Goal: Use online tool/utility: Utilize a website feature to perform a specific function

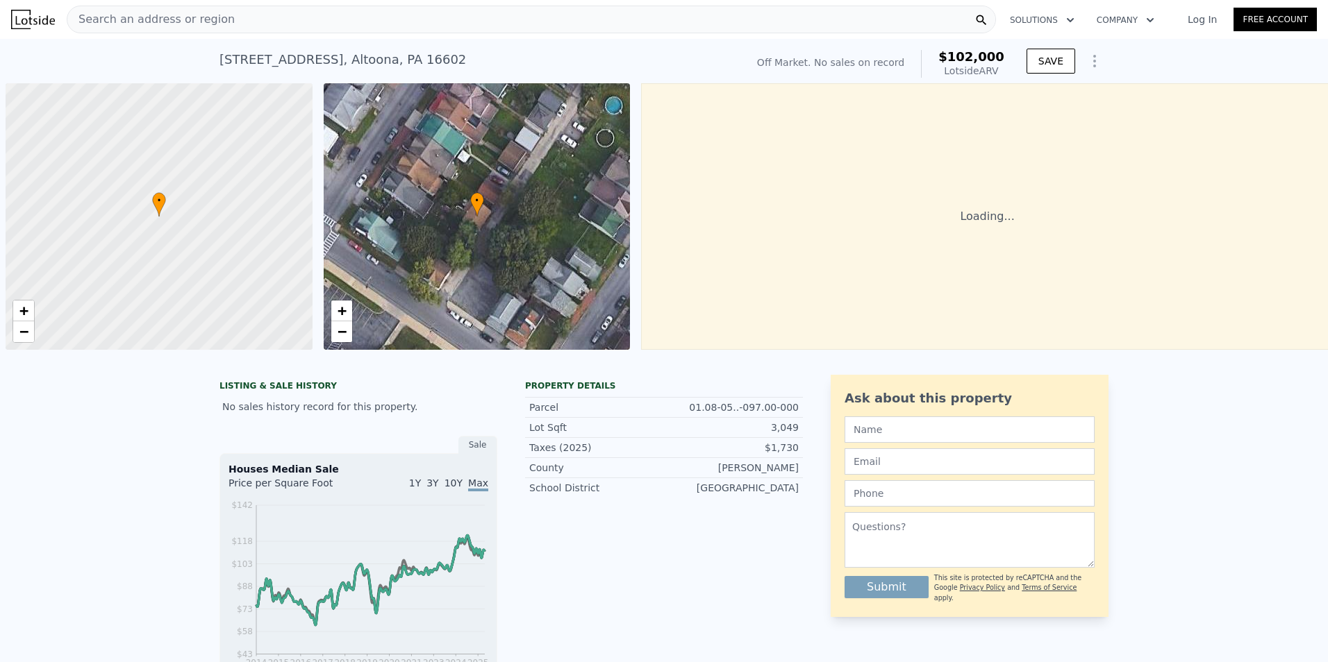
scroll to position [0, 6]
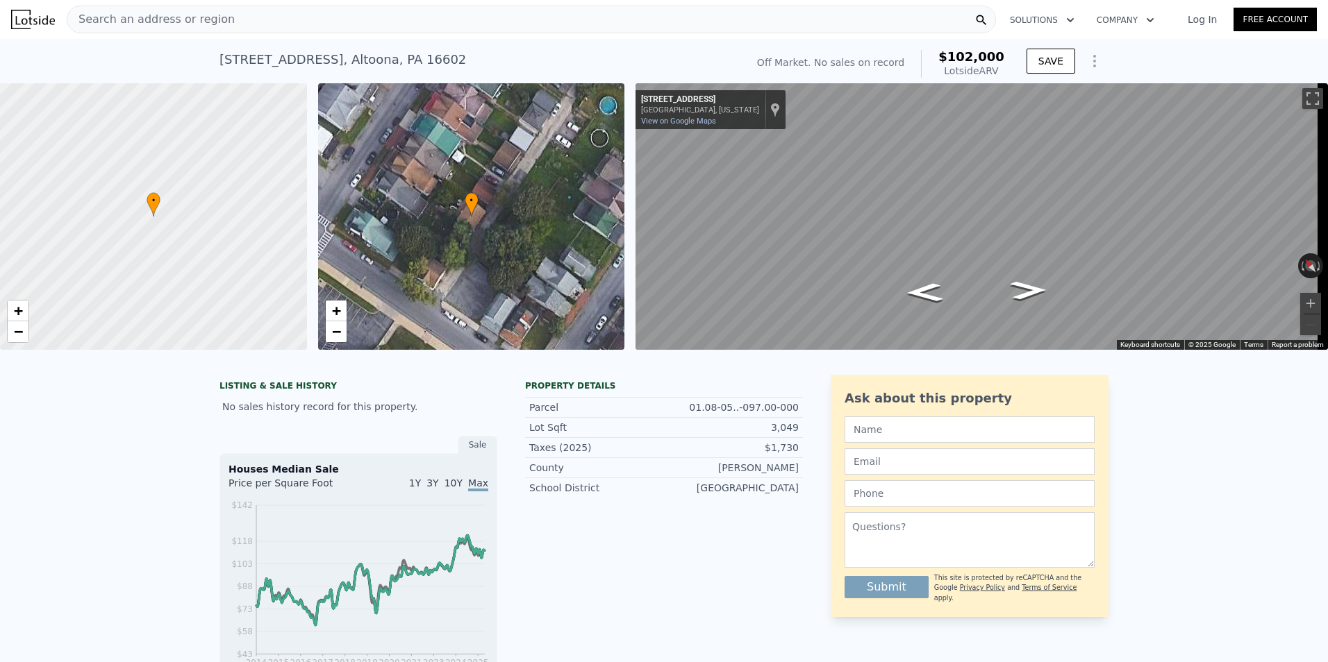
click at [172, 26] on span "Search an address or region" at bounding box center [150, 19] width 167 height 17
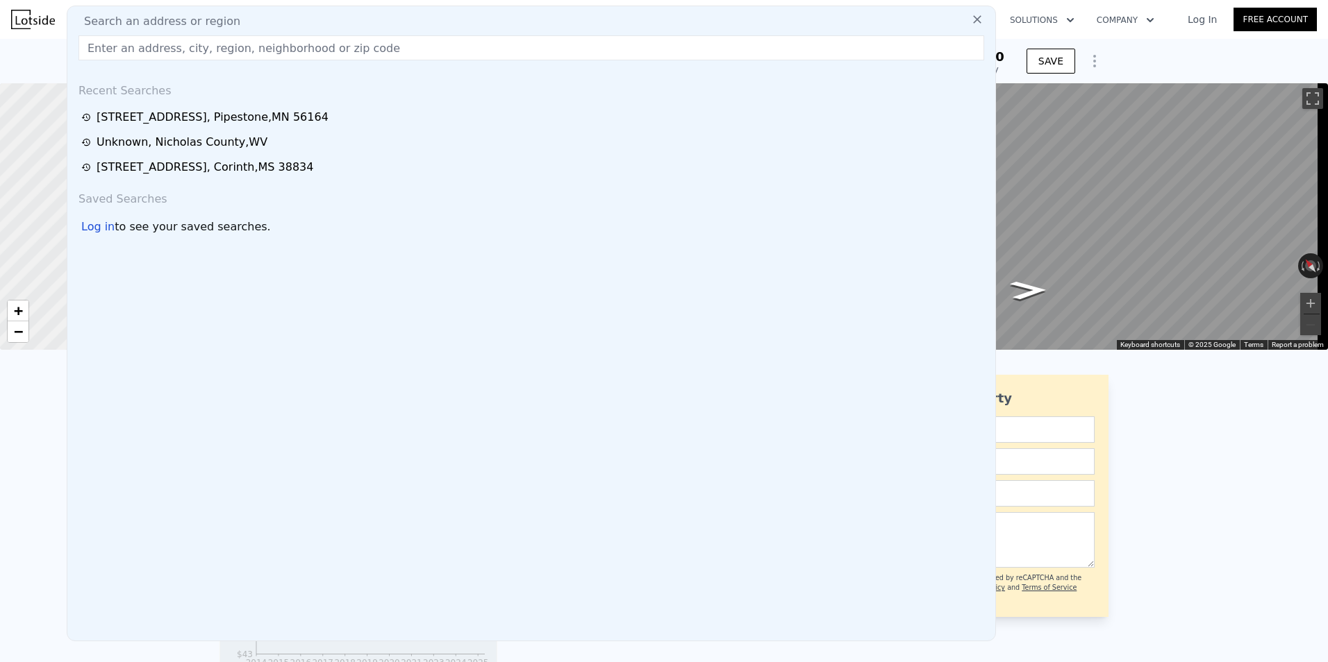
click at [169, 44] on input "text" at bounding box center [530, 47] width 905 height 25
click at [140, 51] on input "text" at bounding box center [530, 47] width 905 height 25
drag, startPoint x: 140, startPoint y: 51, endPoint x: 110, endPoint y: 115, distance: 70.8
click at [110, 115] on div "[STREET_ADDRESS]" at bounding box center [213, 117] width 232 height 17
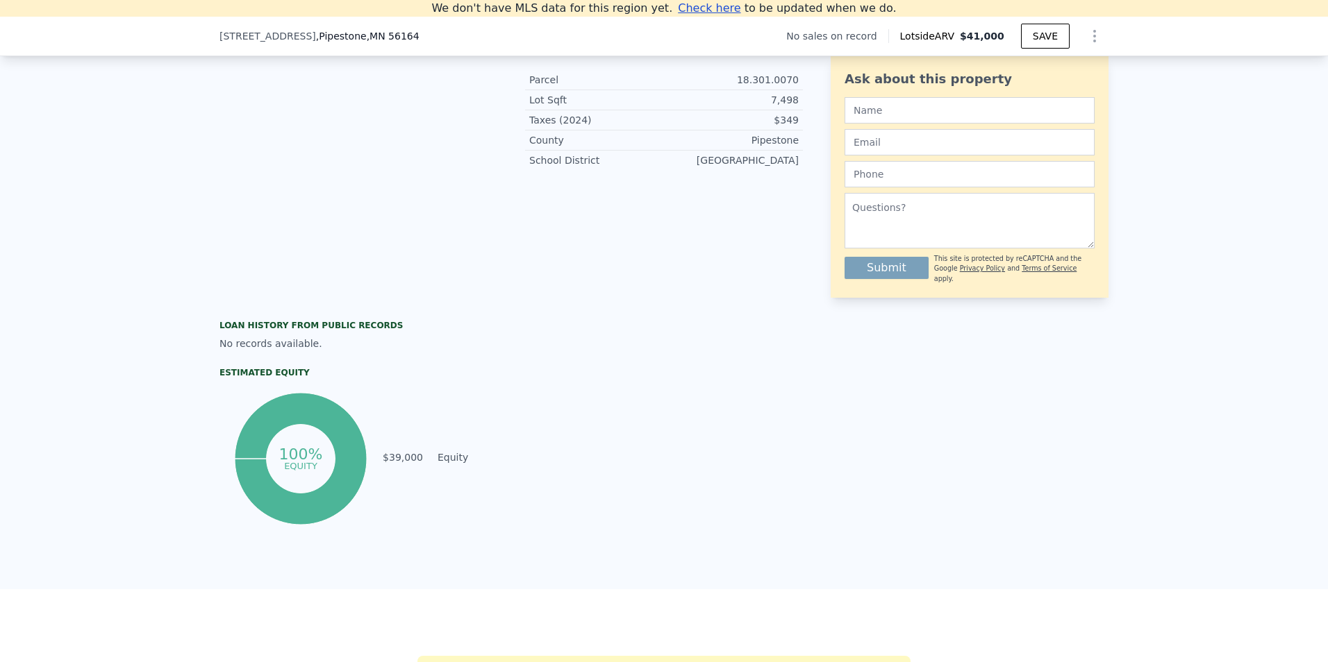
scroll to position [887, 0]
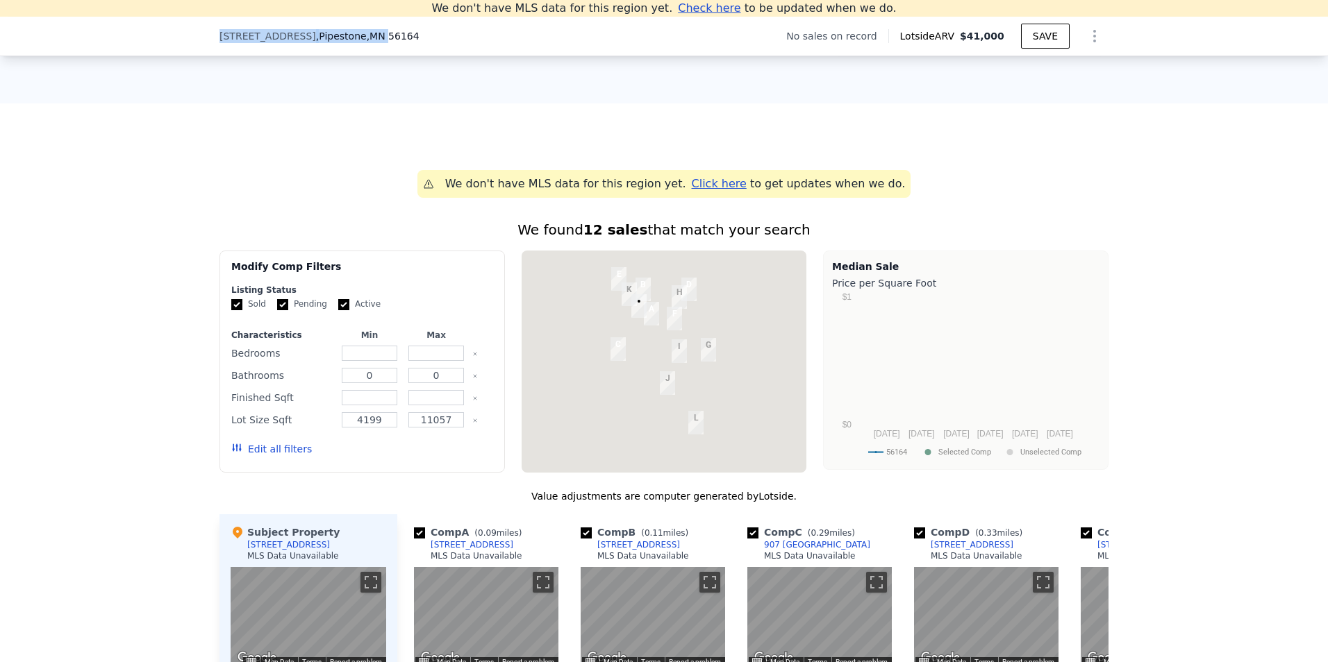
drag, startPoint x: 349, startPoint y: 38, endPoint x: 216, endPoint y: 38, distance: 132.6
click at [219, 38] on div "[STREET_ADDRESS]" at bounding box center [319, 36] width 200 height 14
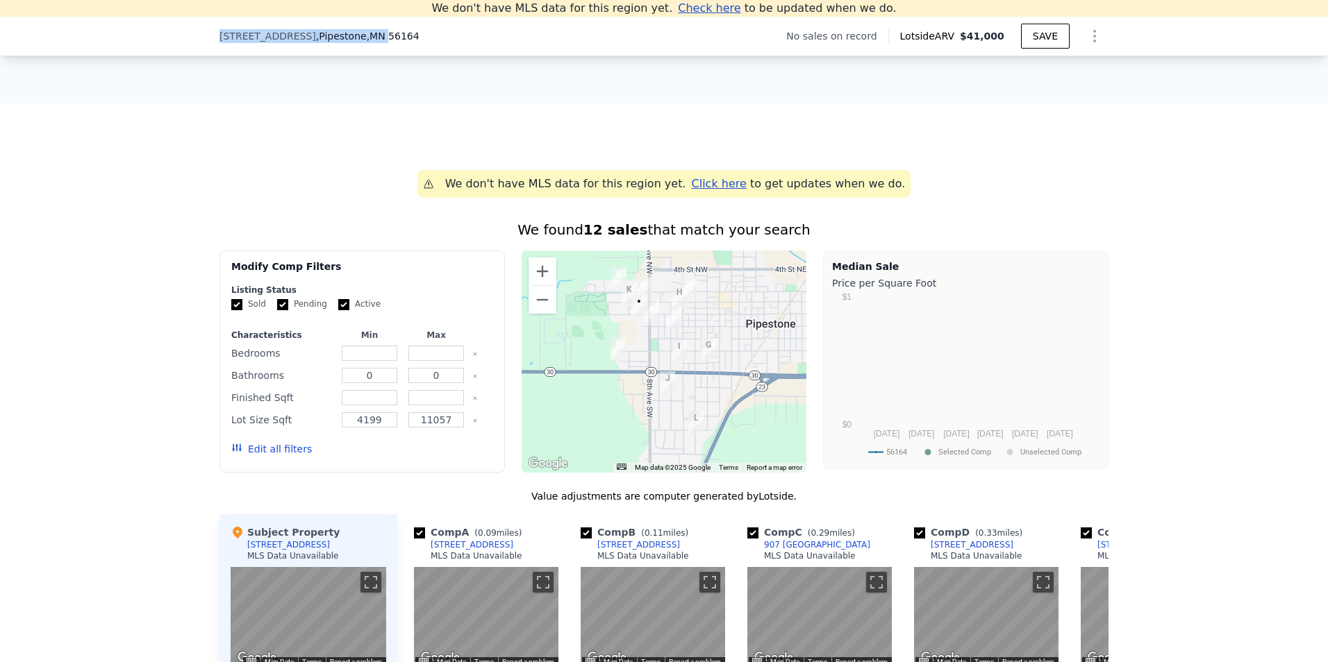
copy div "[STREET_ADDRESS]"
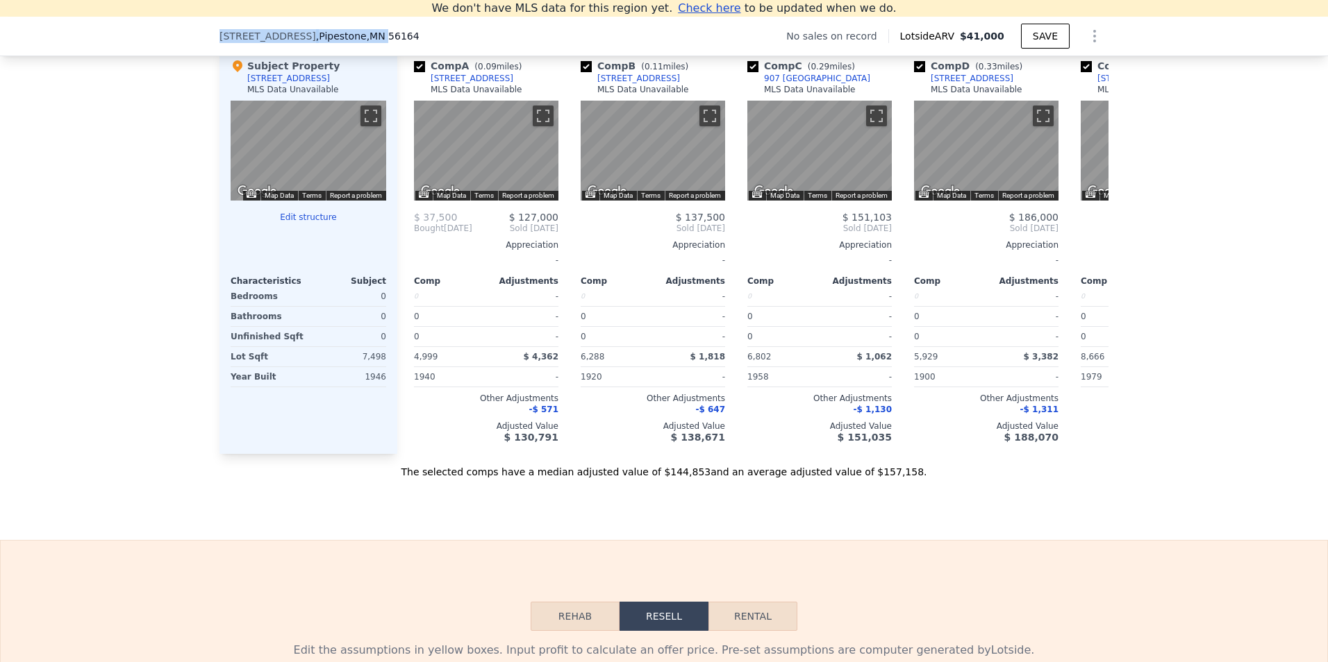
scroll to position [1581, 0]
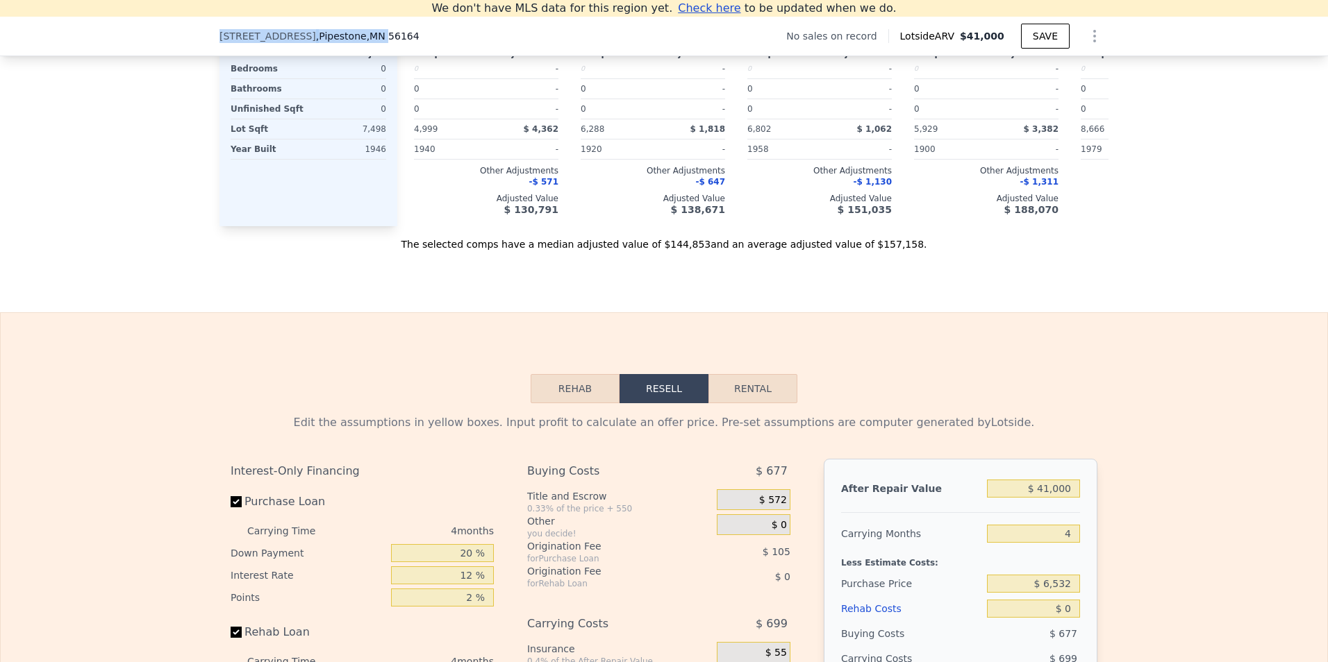
click at [741, 403] on button "Rental" at bounding box center [752, 388] width 89 height 29
select select "30"
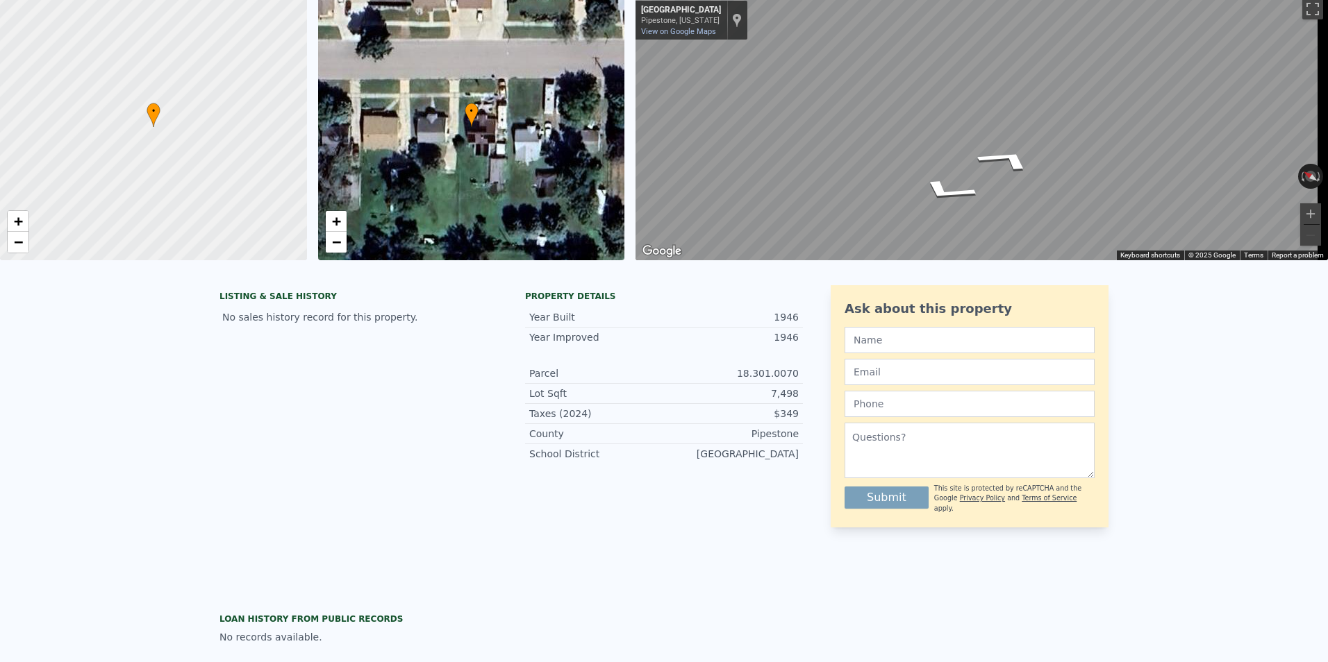
scroll to position [16, 0]
